Goal: Information Seeking & Learning: Learn about a topic

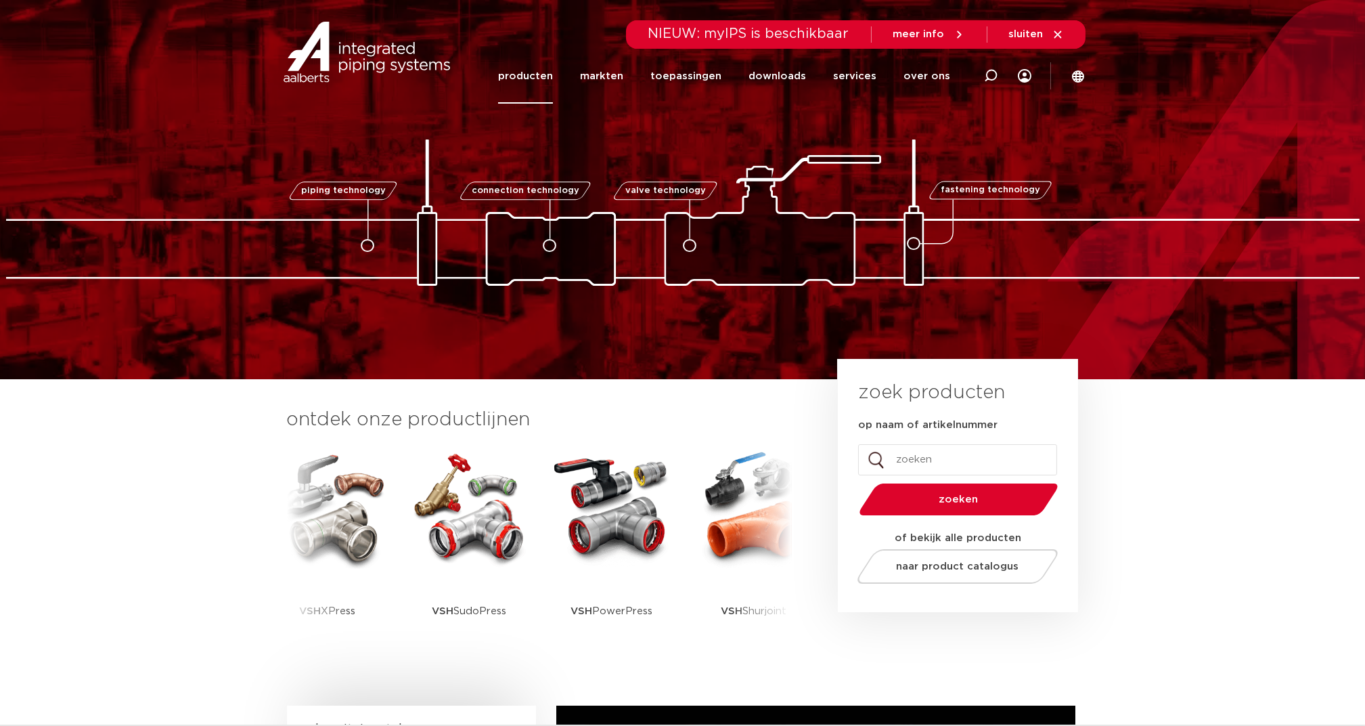
click at [538, 72] on link "producten" at bounding box center [525, 76] width 55 height 55
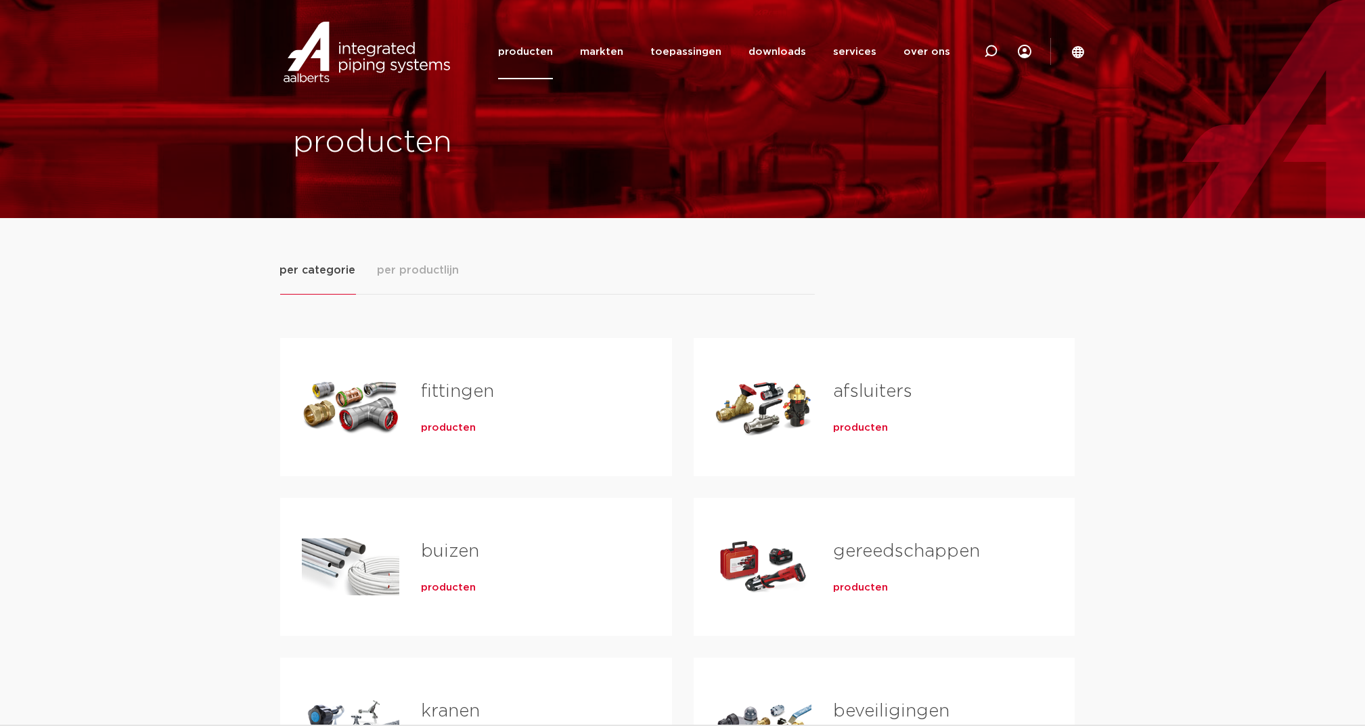
click at [394, 277] on span "per productlijn" at bounding box center [419, 270] width 82 height 16
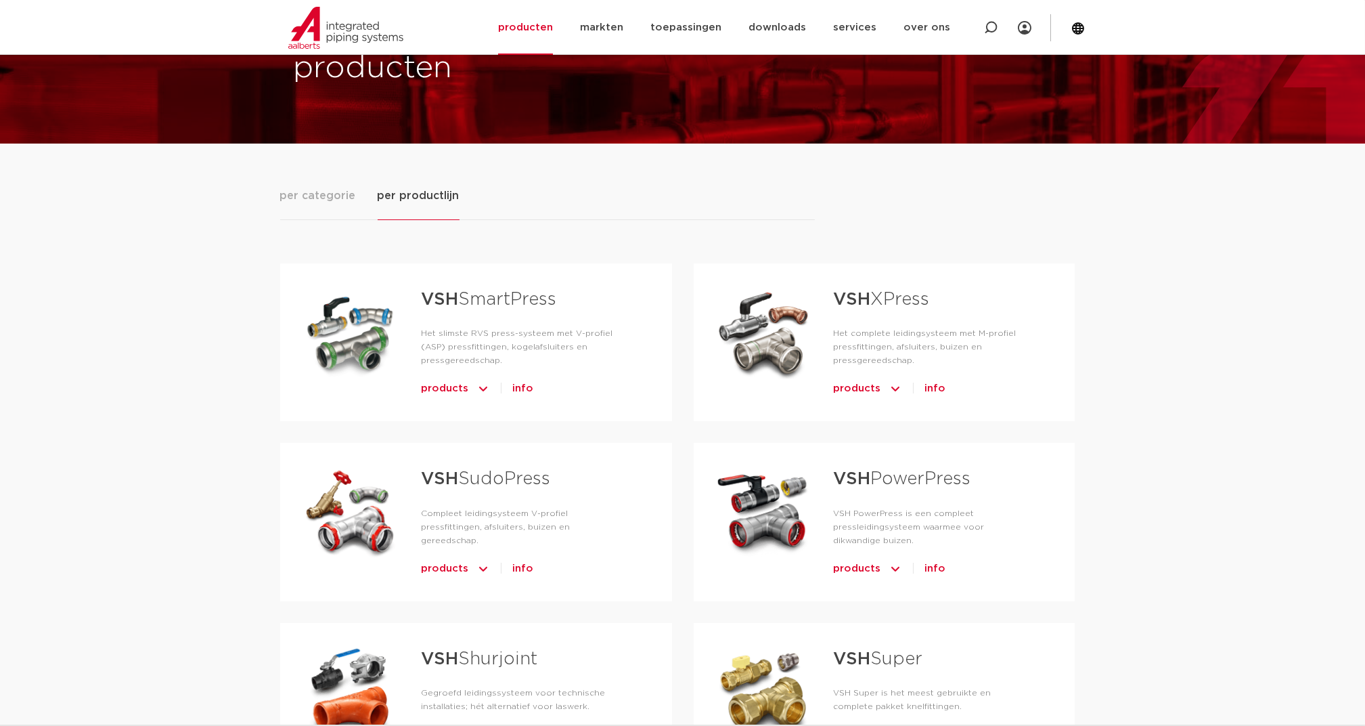
scroll to position [90, 0]
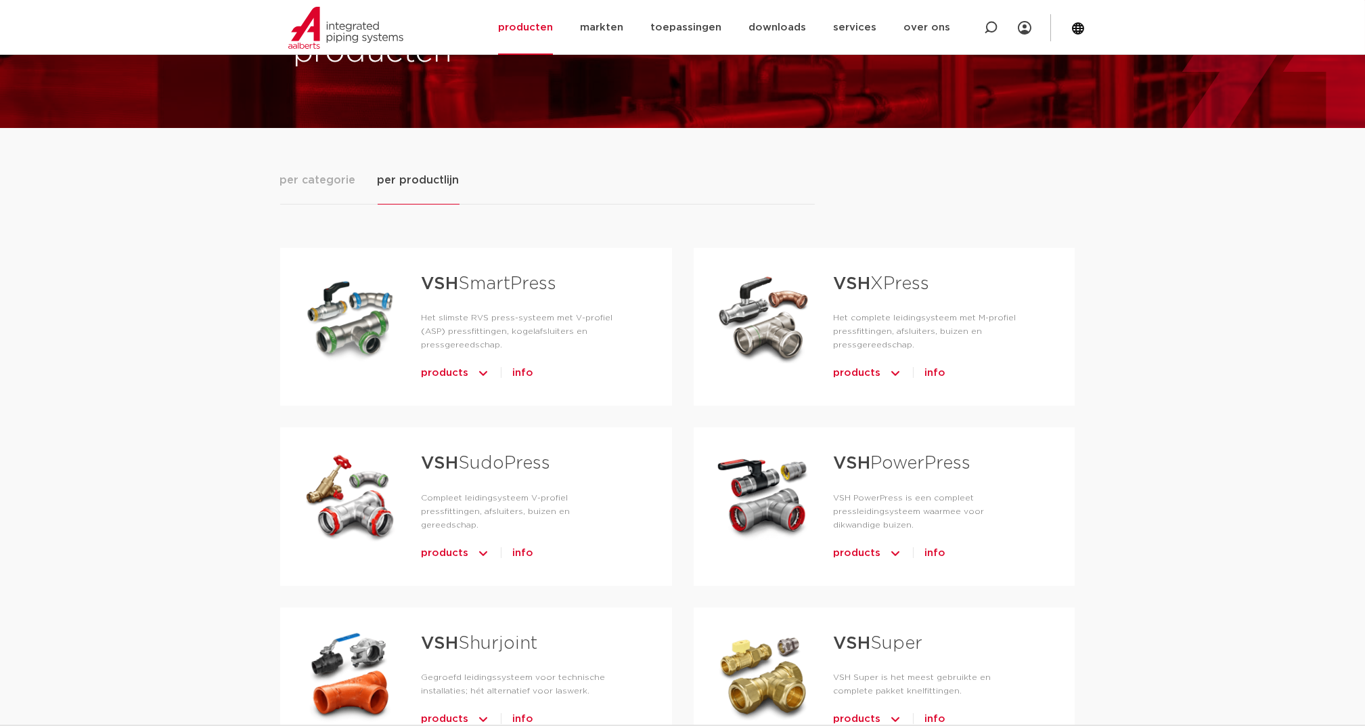
click at [866, 282] on strong "VSH" at bounding box center [851, 284] width 37 height 18
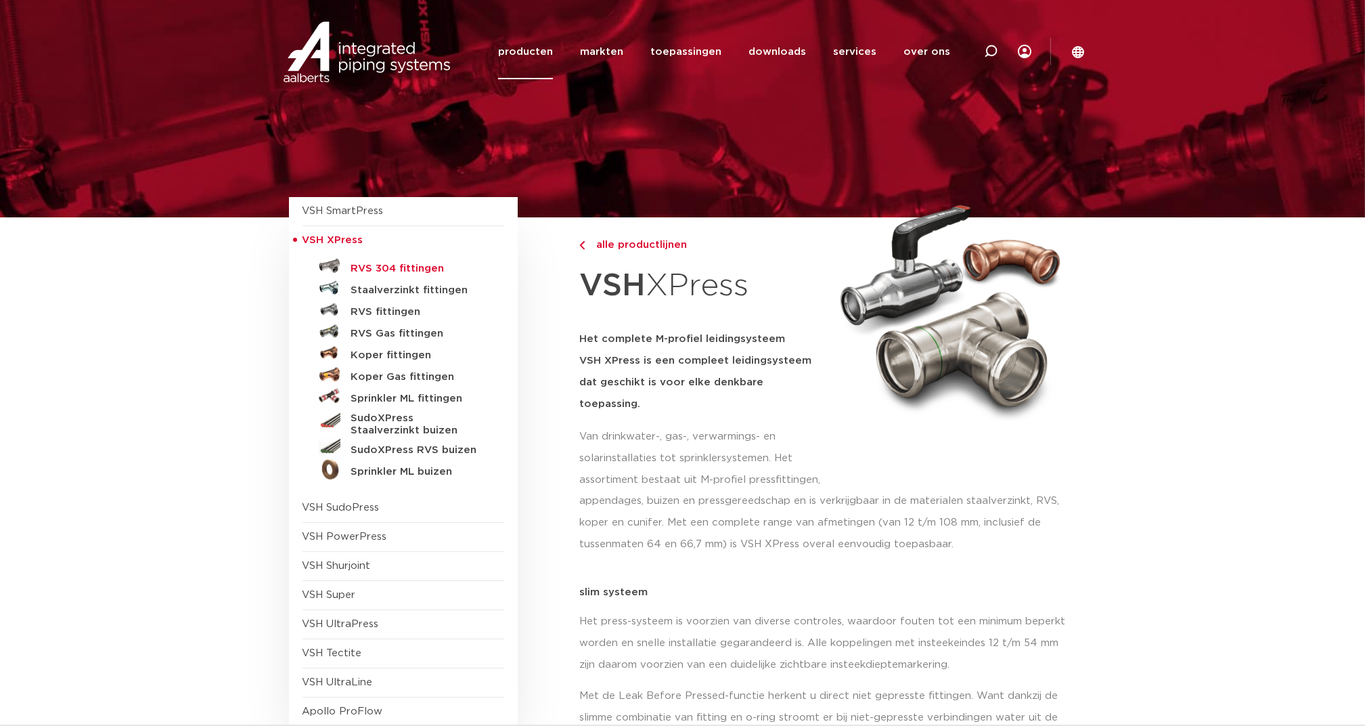
click at [397, 269] on h5 "RVS 304 fittingen" at bounding box center [418, 269] width 134 height 12
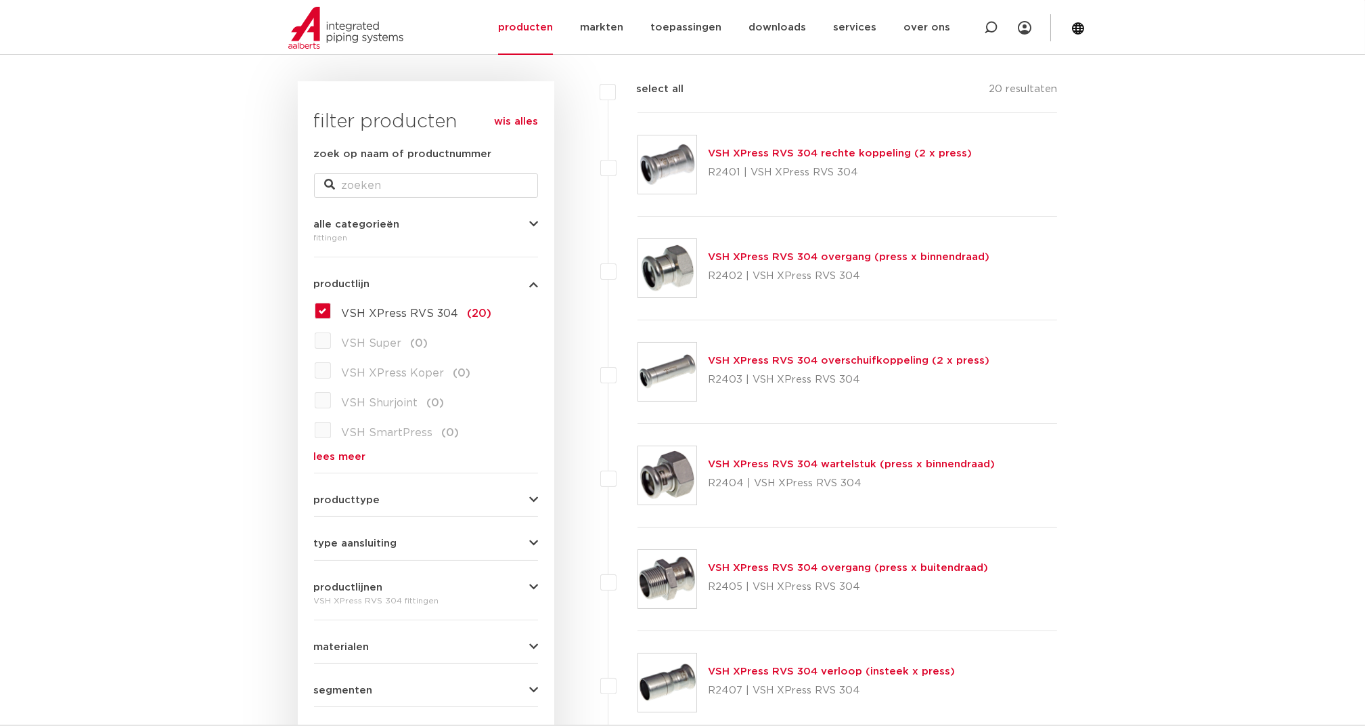
click at [770, 155] on link "VSH XPress RVS 304 rechte koppeling (2 x press)" at bounding box center [840, 153] width 264 height 10
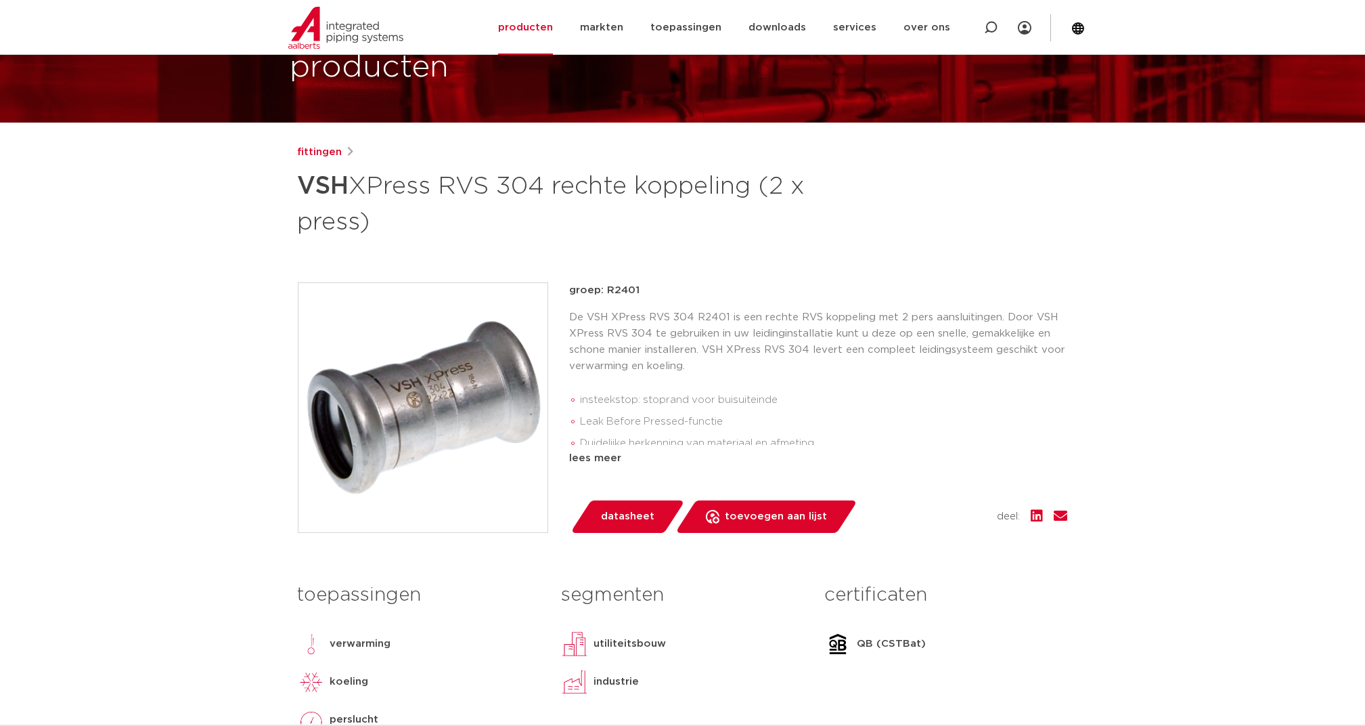
scroll to position [90, 0]
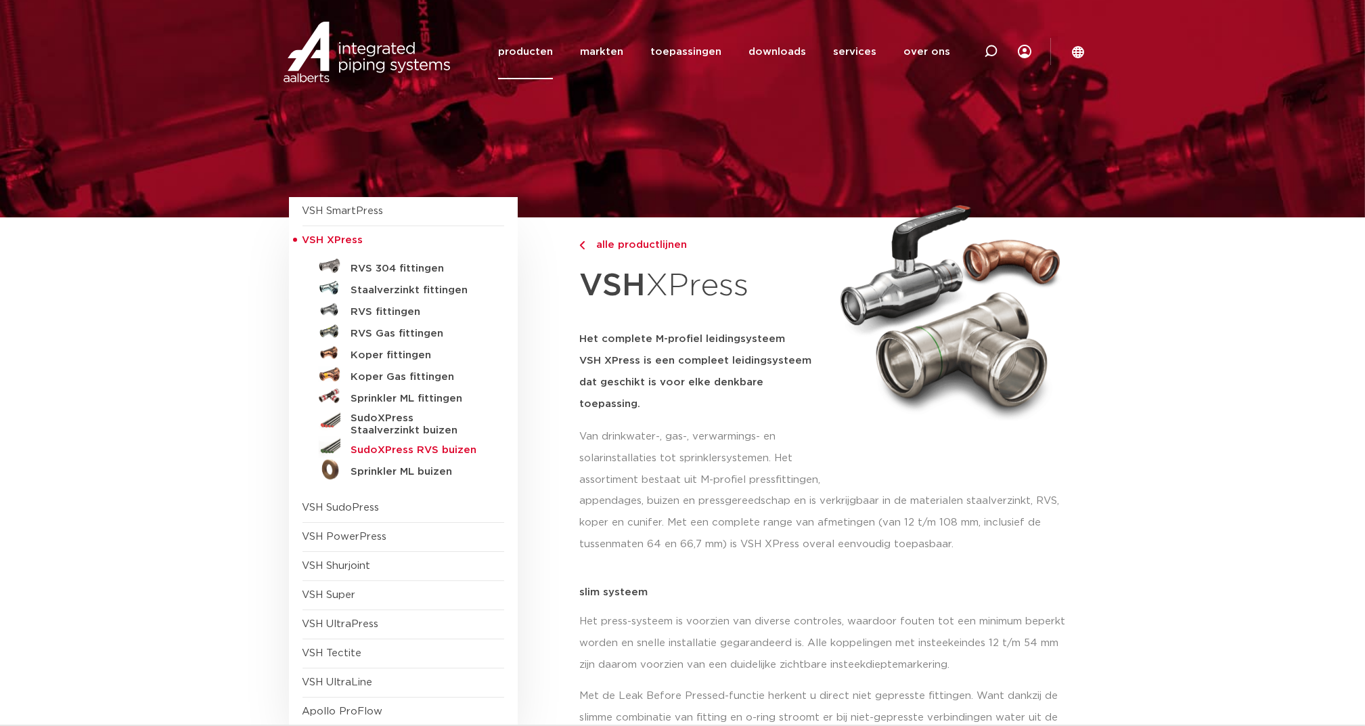
click at [384, 447] on h5 "SudoXPress RVS buizen" at bounding box center [418, 450] width 134 height 12
